Goal: Transaction & Acquisition: Purchase product/service

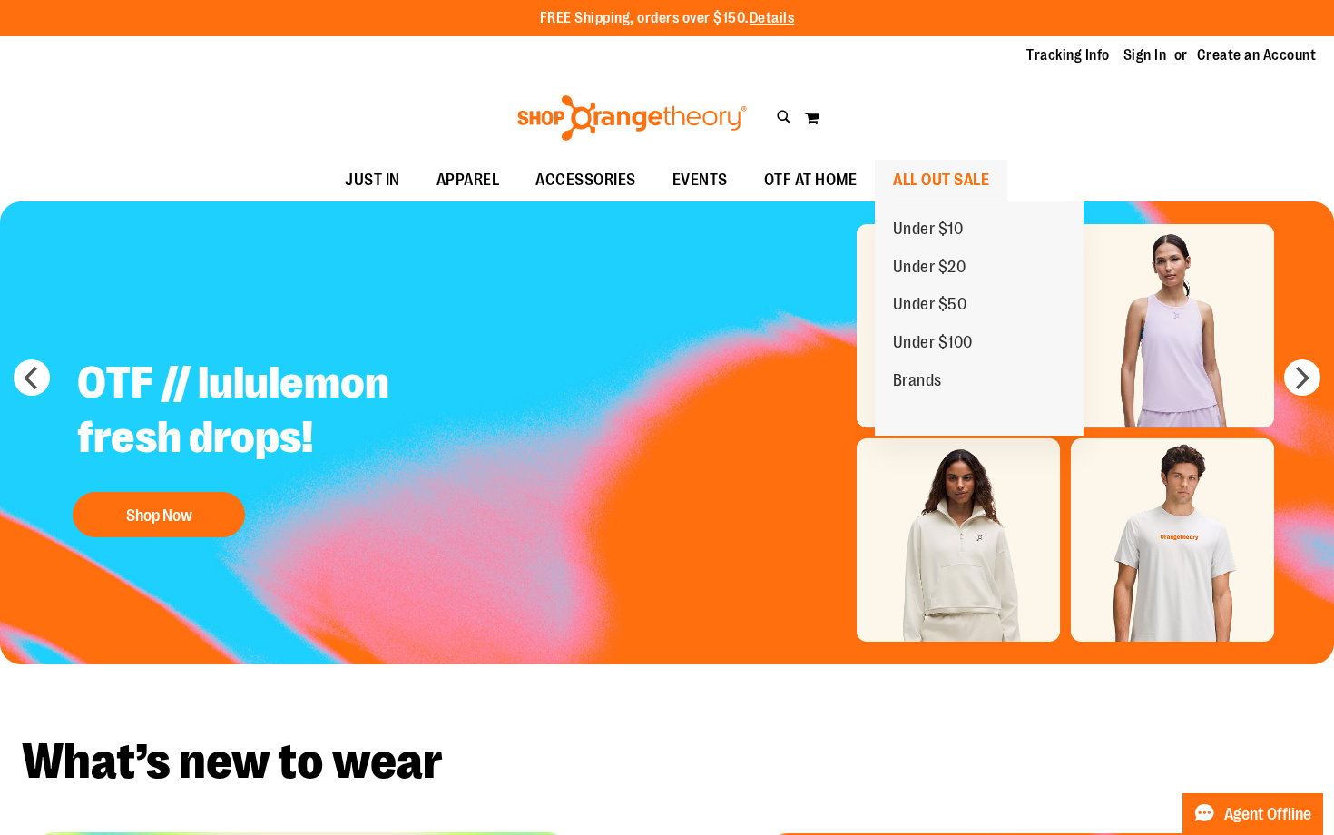
type input "**********"
click at [909, 187] on span "ALL OUT SALE" at bounding box center [941, 180] width 96 height 41
click at [929, 229] on span "Under $10" at bounding box center [928, 231] width 71 height 23
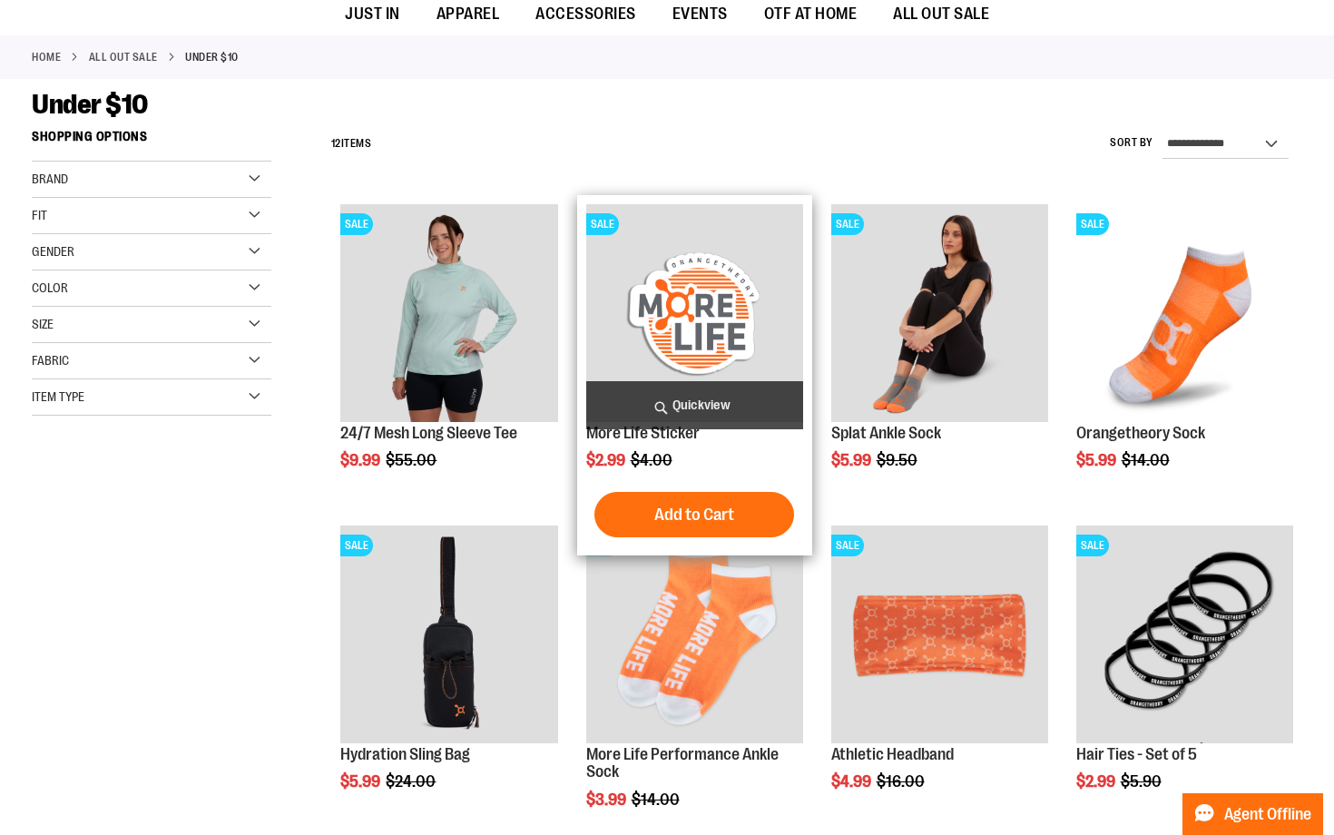
scroll to position [916, 0]
